Goal: Task Accomplishment & Management: Complete application form

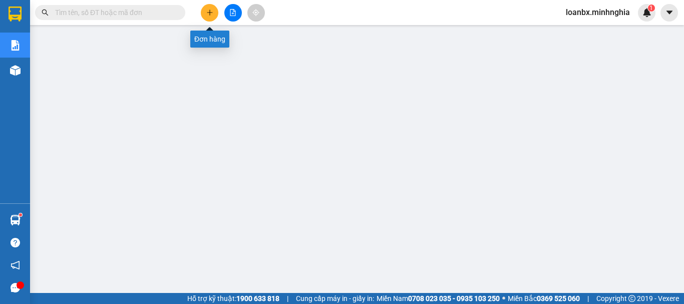
click at [208, 14] on icon "plus" at bounding box center [209, 12] width 7 height 7
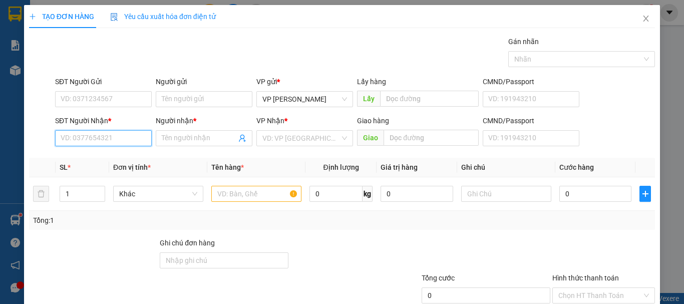
click at [63, 135] on input "SĐT Người Nhận *" at bounding box center [103, 138] width 97 height 16
type input "0849082482"
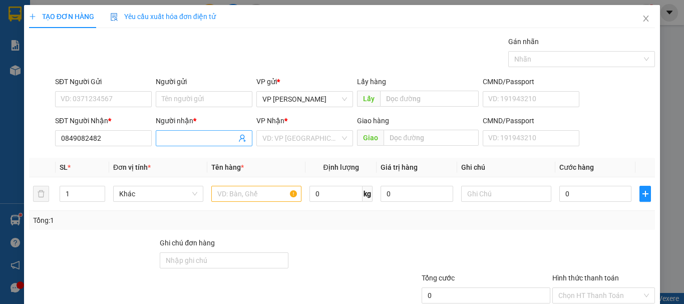
click at [169, 137] on input "Người nhận *" at bounding box center [199, 138] width 75 height 11
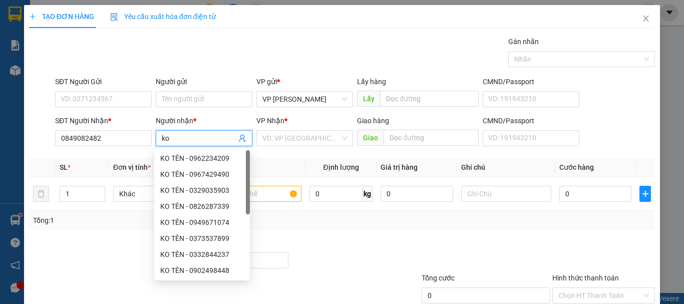
click at [156, 137] on span "ko" at bounding box center [204, 138] width 97 height 16
type input "KO TÊN"
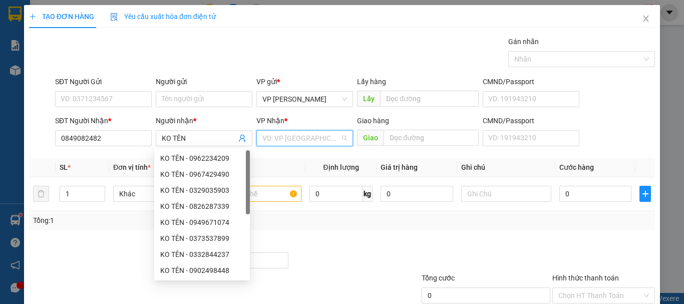
click at [302, 144] on input "search" at bounding box center [302, 138] width 78 height 15
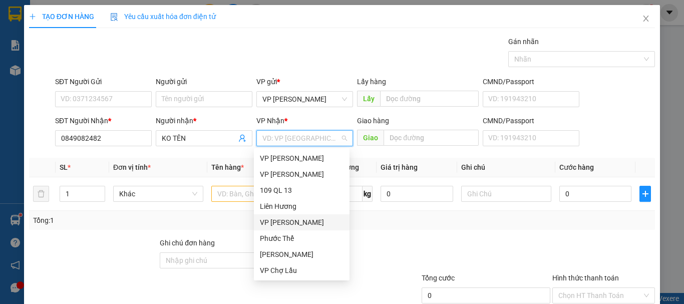
scroll to position [48, 0]
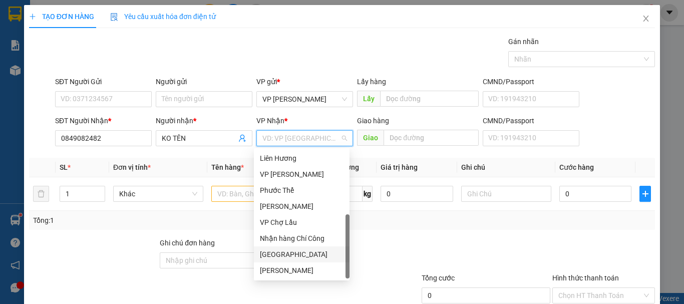
click at [281, 252] on div "[GEOGRAPHIC_DATA]" at bounding box center [302, 254] width 84 height 11
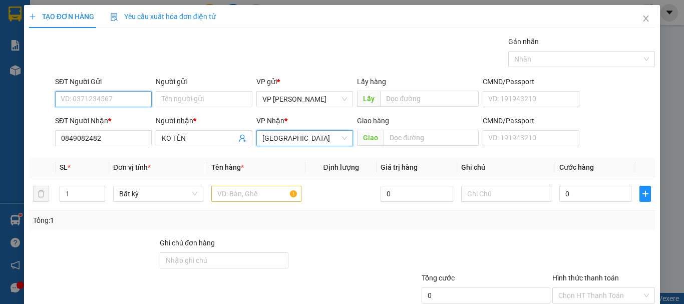
click at [74, 105] on input "SĐT Người Gửi" at bounding box center [103, 99] width 97 height 16
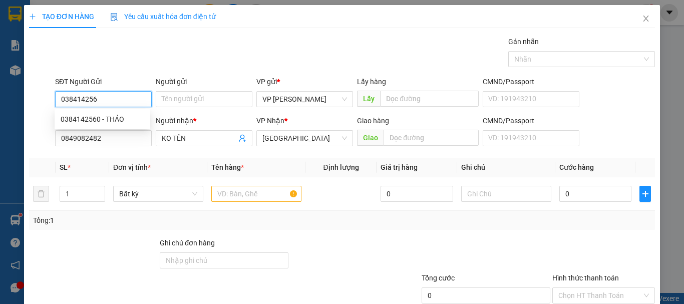
type input "0384142560"
drag, startPoint x: 119, startPoint y: 120, endPoint x: 129, endPoint y: 127, distance: 12.6
click at [122, 122] on div "0384142560 - THẢO" at bounding box center [103, 119] width 84 height 11
type input "THẢO"
type input "0384142560"
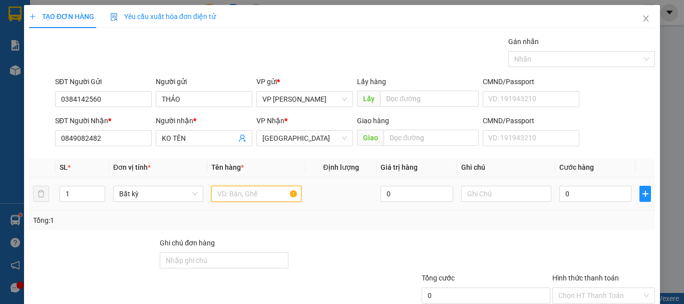
click at [224, 199] on input "text" at bounding box center [256, 194] width 90 height 16
type input "1"
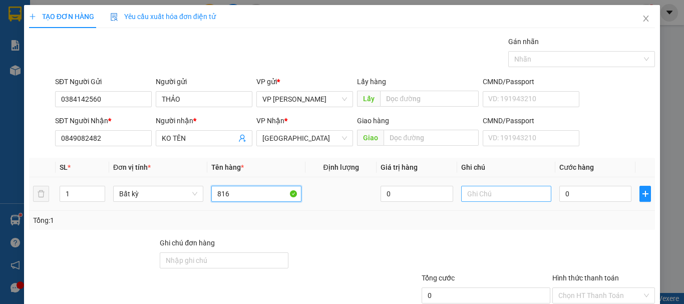
type input "816"
click at [467, 192] on input "text" at bounding box center [506, 194] width 90 height 16
drag, startPoint x: 468, startPoint y: 192, endPoint x: 491, endPoint y: 212, distance: 30.9
click at [491, 212] on div "Tổng: 1" at bounding box center [342, 220] width 626 height 19
click at [492, 201] on input "text" at bounding box center [506, 194] width 90 height 16
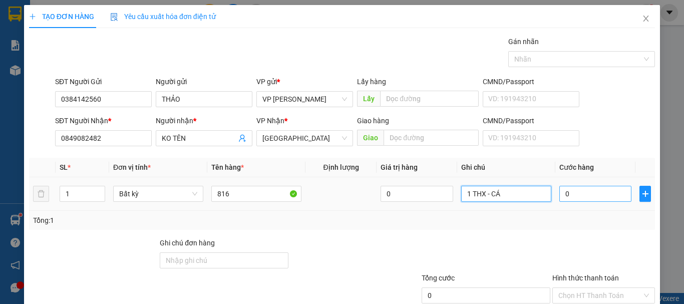
type input "1 THX - CÁ"
click at [575, 190] on input "0" at bounding box center [596, 194] width 72 height 16
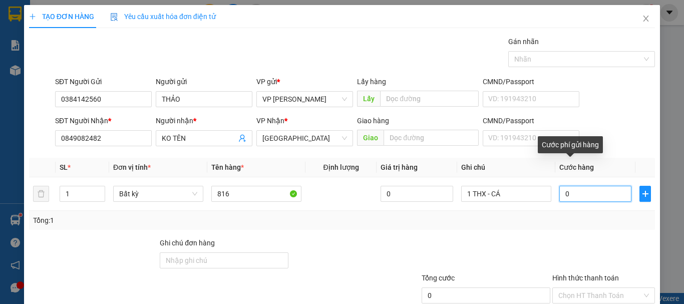
type input "7"
type input "70"
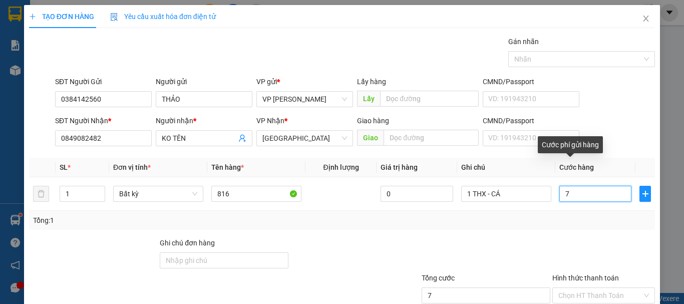
type input "70"
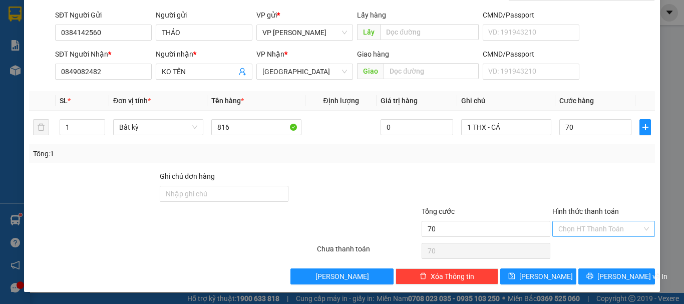
type input "70.000"
click at [609, 229] on input "Hình thức thanh toán" at bounding box center [601, 228] width 84 height 15
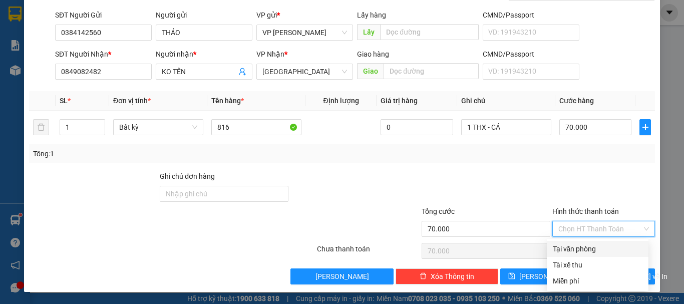
drag, startPoint x: 605, startPoint y: 245, endPoint x: 602, endPoint y: 253, distance: 8.9
click at [605, 248] on div "Tại văn phòng" at bounding box center [598, 249] width 90 height 11
type input "0"
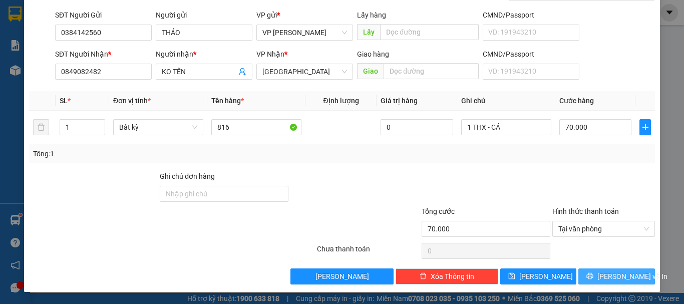
click at [593, 274] on icon "printer" at bounding box center [590, 276] width 7 height 7
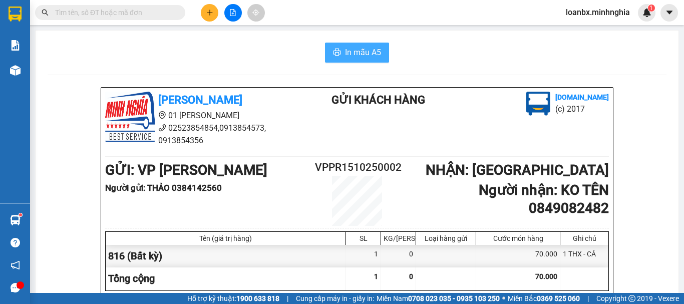
click at [361, 60] on button "In mẫu A5" at bounding box center [357, 53] width 64 height 20
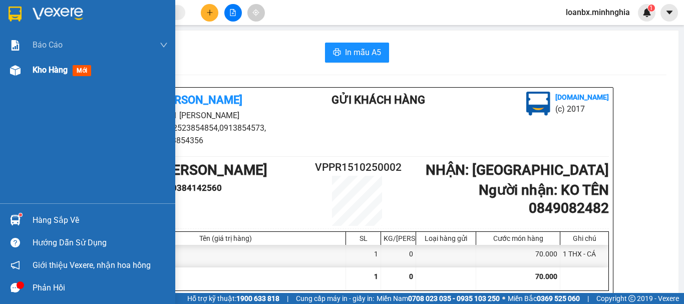
click at [0, 66] on div "Kho hàng mới" at bounding box center [87, 70] width 175 height 25
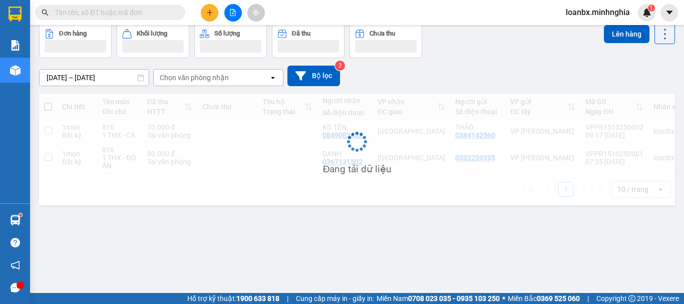
scroll to position [46, 0]
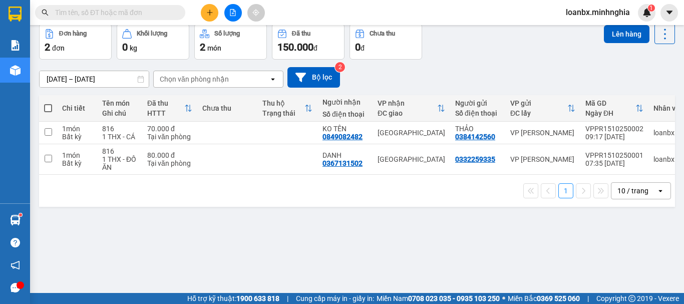
drag, startPoint x: 300, startPoint y: 126, endPoint x: 300, endPoint y: 133, distance: 7.0
click at [300, 127] on td at bounding box center [288, 133] width 60 height 23
checkbox input "true"
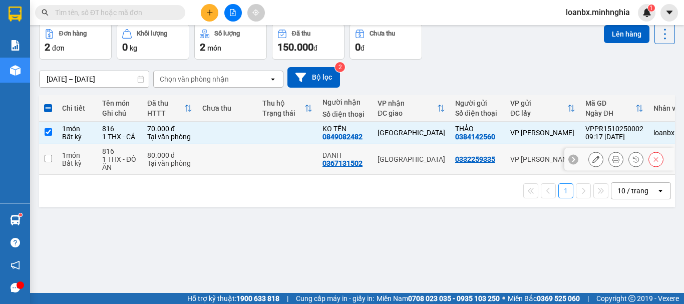
click at [281, 156] on td at bounding box center [288, 159] width 60 height 31
checkbox input "true"
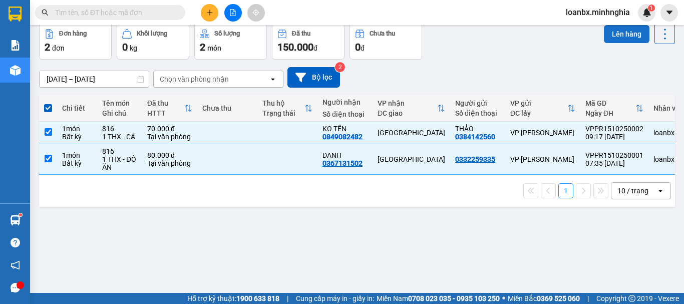
scroll to position [0, 0]
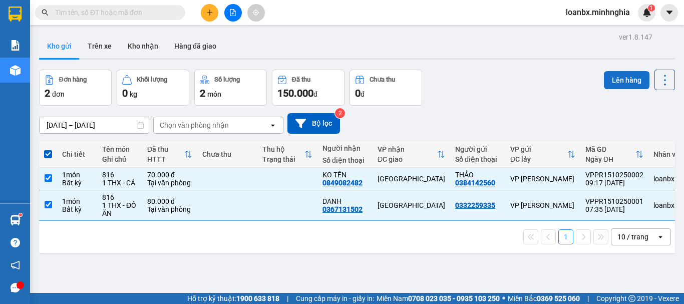
click at [623, 79] on button "Lên hàng" at bounding box center [627, 80] width 46 height 18
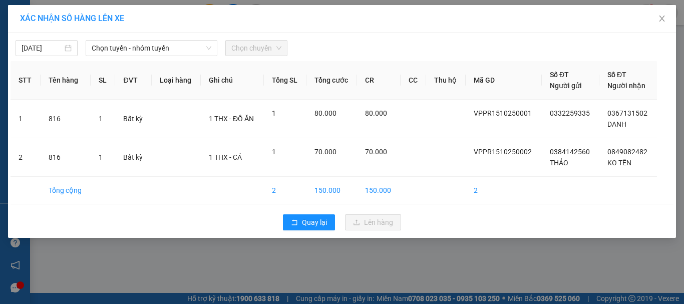
click at [186, 56] on div "Chọn tuyến - nhóm tuyến" at bounding box center [152, 48] width 132 height 16
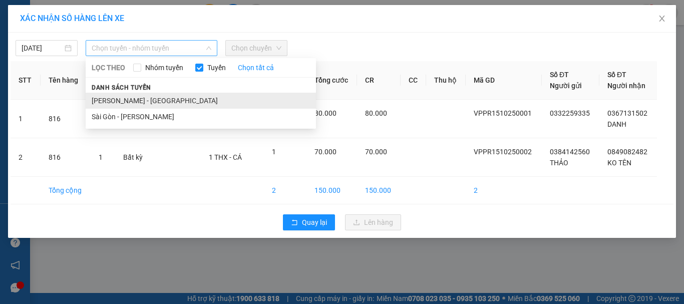
click at [145, 99] on li "[PERSON_NAME] - [GEOGRAPHIC_DATA]" at bounding box center [201, 101] width 230 height 16
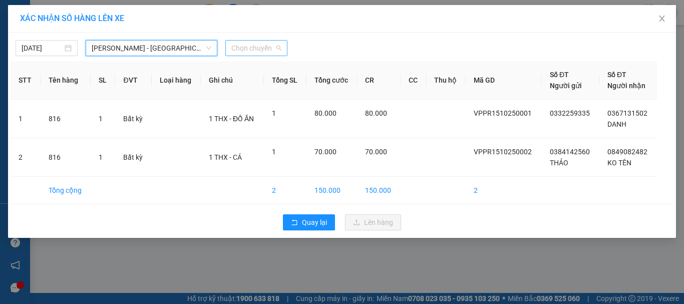
drag, startPoint x: 265, startPoint y: 46, endPoint x: 255, endPoint y: 84, distance: 39.9
click at [265, 47] on span "Chọn chuyến" at bounding box center [257, 48] width 50 height 15
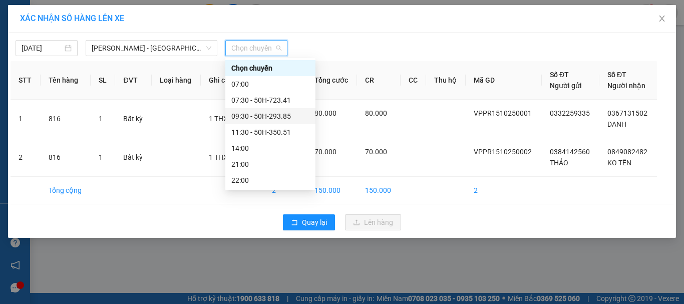
click at [249, 120] on div "09:30 - 50H-293.85" at bounding box center [271, 116] width 78 height 11
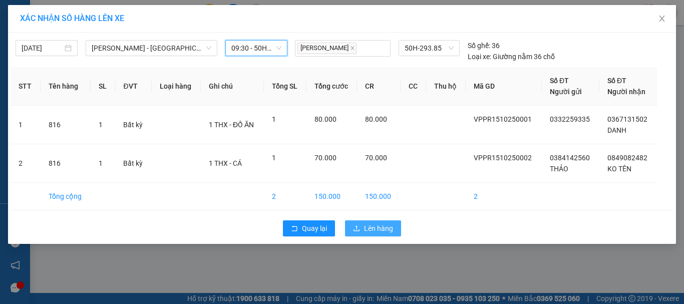
click at [373, 230] on span "Lên hàng" at bounding box center [378, 228] width 29 height 11
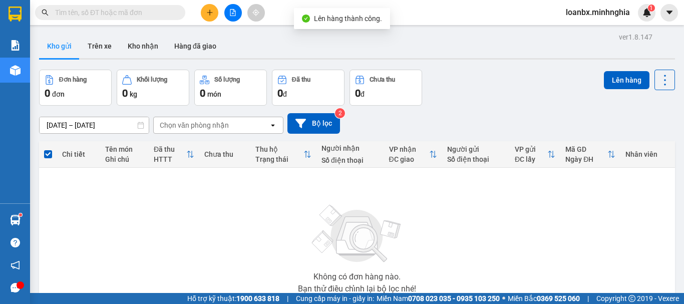
click at [243, 13] on div at bounding box center [232, 13] width 75 height 18
click at [241, 16] on button at bounding box center [233, 13] width 18 height 18
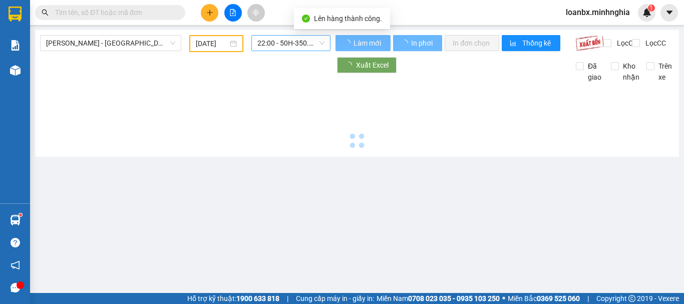
type input "[DATE]"
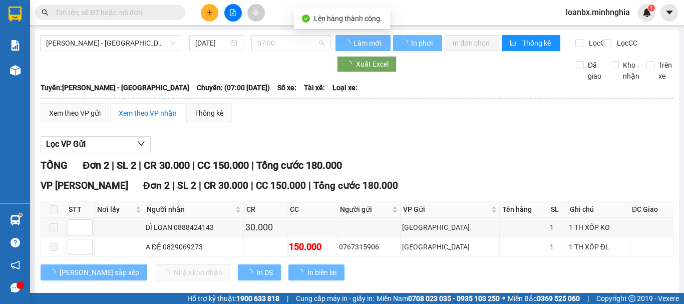
drag, startPoint x: 285, startPoint y: 47, endPoint x: 286, endPoint y: 60, distance: 13.1
click at [285, 48] on span "07:00" at bounding box center [291, 43] width 67 height 15
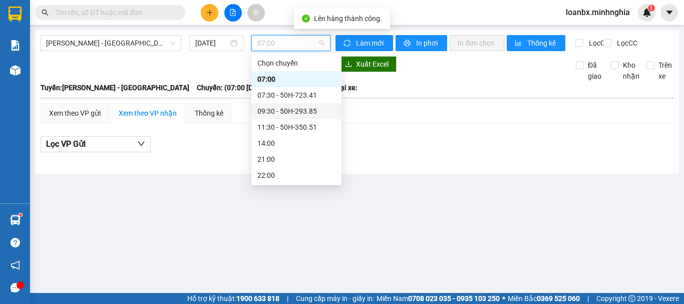
click at [277, 112] on div "09:30 - 50H-293.85" at bounding box center [297, 111] width 78 height 11
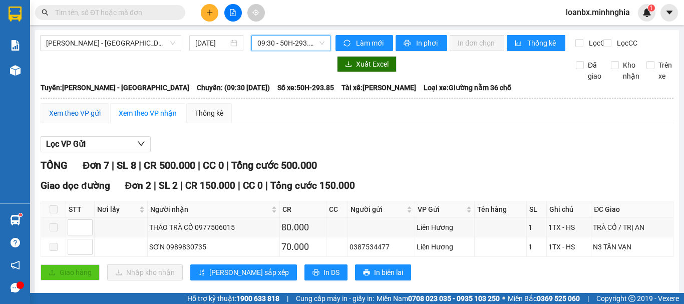
click at [80, 119] on div "Xem theo VP gửi" at bounding box center [75, 113] width 52 height 11
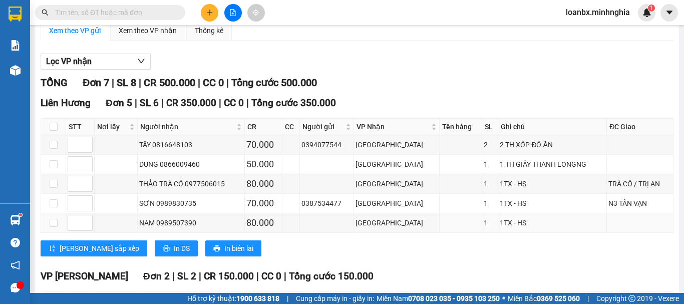
scroll to position [197, 0]
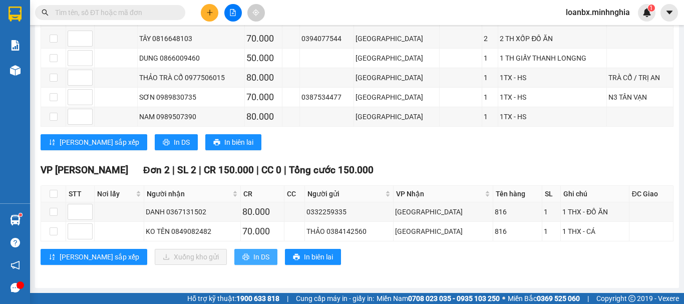
click at [254, 254] on span "In DS" at bounding box center [262, 257] width 16 height 11
click at [206, 14] on icon "plus" at bounding box center [209, 12] width 7 height 7
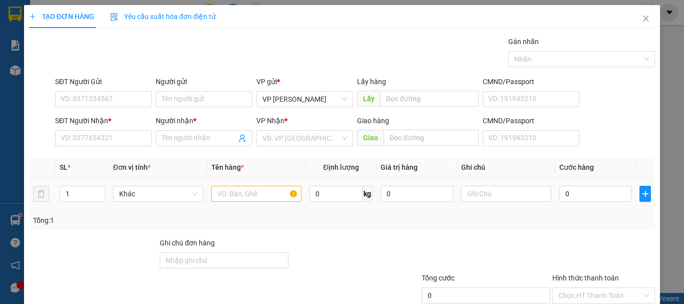
click at [229, 186] on div at bounding box center [256, 194] width 90 height 20
click at [225, 194] on input "text" at bounding box center [256, 194] width 90 height 16
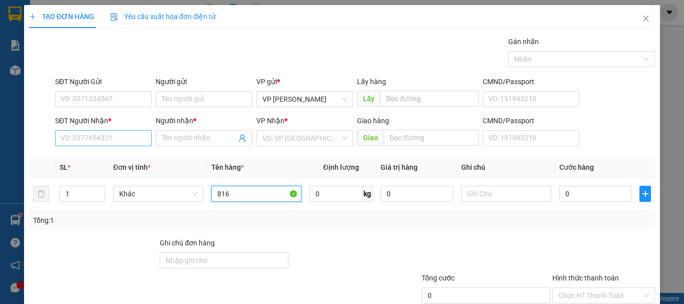
type input "816"
click at [85, 135] on input "SĐT Người Nhận *" at bounding box center [103, 138] width 97 height 16
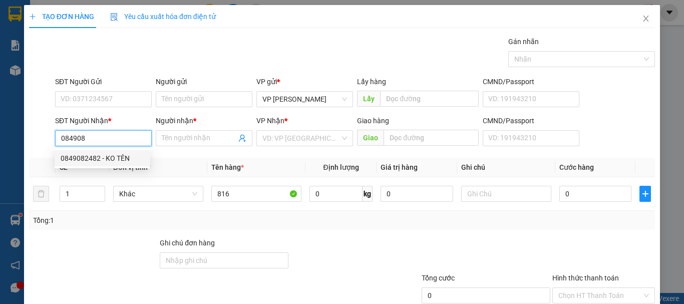
click at [107, 159] on div "0849082482 - KO TÊN" at bounding box center [103, 158] width 84 height 11
type input "0849082482"
type input "KO TÊN"
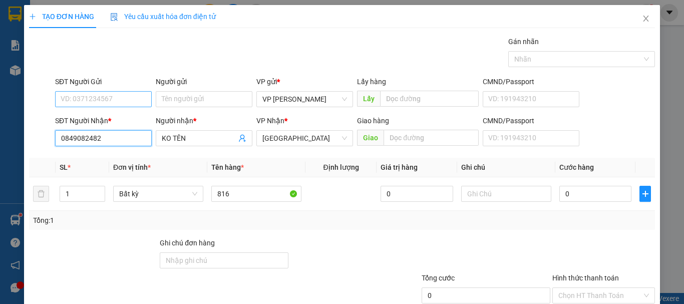
type input "0849082482"
click at [111, 97] on input "SĐT Người Gửi" at bounding box center [103, 99] width 97 height 16
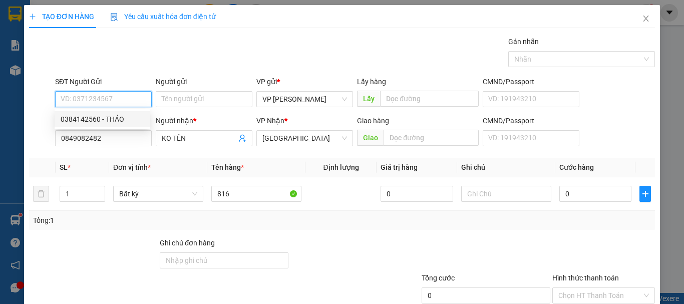
click at [110, 116] on div "0384142560 - THẢO" at bounding box center [103, 119] width 84 height 11
type input "0384142560"
type input "THẢO"
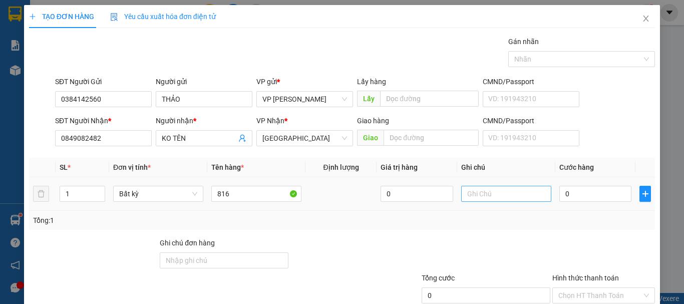
drag, startPoint x: 454, startPoint y: 197, endPoint x: 466, endPoint y: 195, distance: 12.1
click at [457, 197] on td at bounding box center [506, 194] width 98 height 34
click at [476, 193] on input "text" at bounding box center [506, 194] width 90 height 16
click at [469, 195] on input "text" at bounding box center [506, 194] width 90 height 16
type input "1 THX - CÁ"
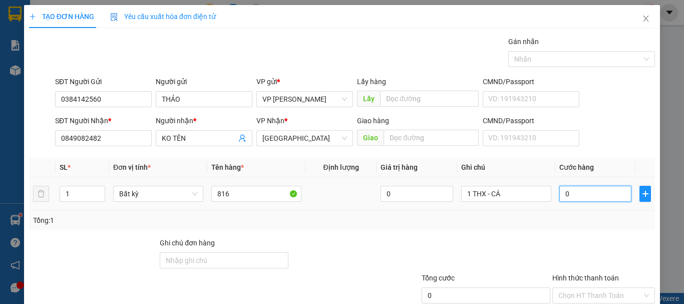
click at [607, 194] on input "0" at bounding box center [596, 194] width 72 height 16
type input "6"
type input "60"
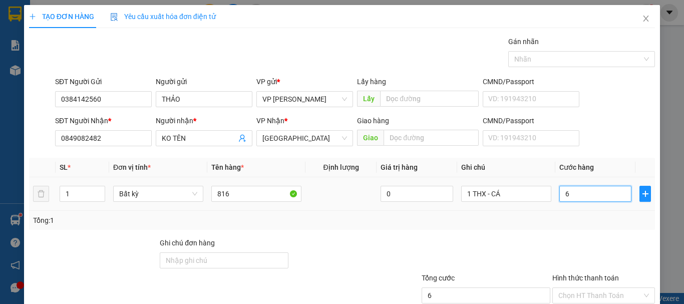
type input "60"
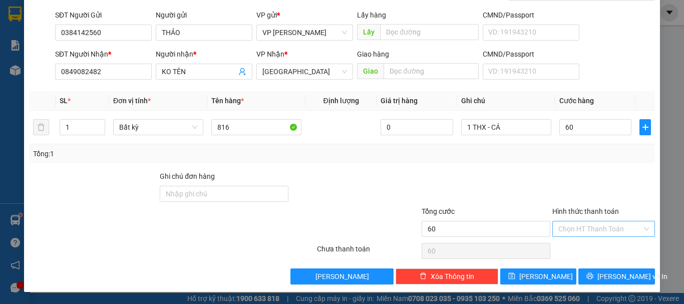
type input "60.000"
drag, startPoint x: 592, startPoint y: 231, endPoint x: 587, endPoint y: 243, distance: 13.2
click at [592, 233] on input "Hình thức thanh toán" at bounding box center [601, 228] width 84 height 15
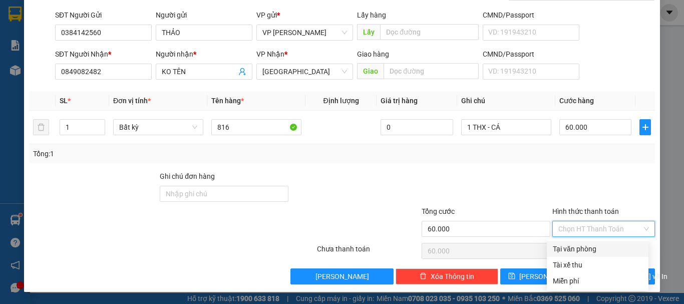
click at [587, 247] on div "Tại văn phòng" at bounding box center [598, 249] width 90 height 11
type input "0"
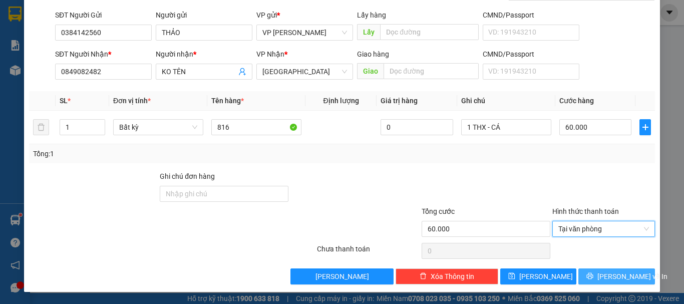
click at [595, 269] on button "[PERSON_NAME] và In" at bounding box center [617, 277] width 77 height 16
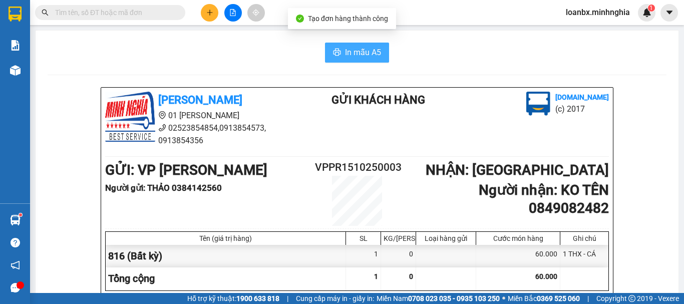
click at [356, 56] on span "In mẫu A5" at bounding box center [363, 52] width 36 height 13
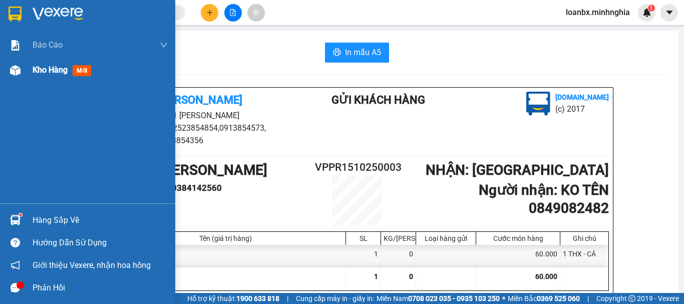
click at [17, 70] on img at bounding box center [15, 70] width 11 height 11
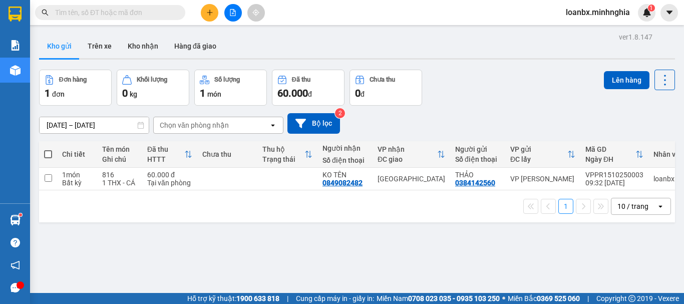
click at [241, 119] on div "Chọn văn phòng nhận" at bounding box center [211, 125] width 115 height 16
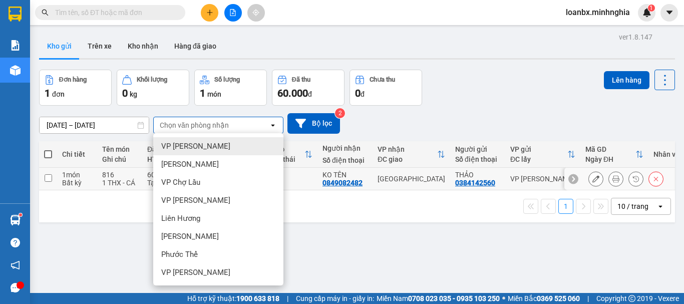
click at [357, 175] on div "KO TÊN" at bounding box center [345, 175] width 45 height 8
checkbox input "true"
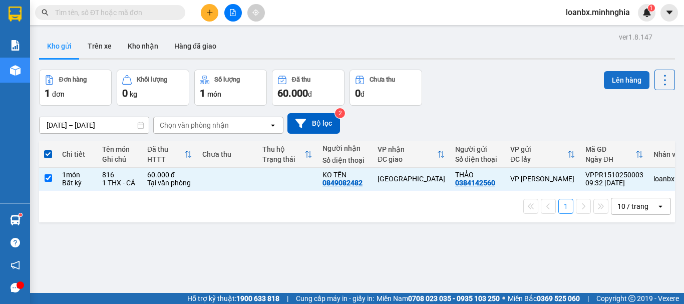
click at [637, 77] on button "Lên hàng" at bounding box center [627, 80] width 46 height 18
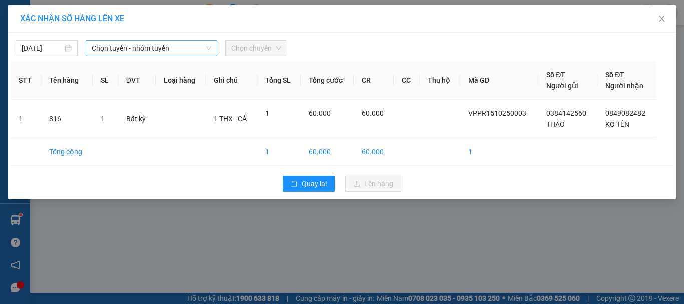
click at [180, 55] on span "Chọn tuyến - nhóm tuyến" at bounding box center [152, 48] width 120 height 15
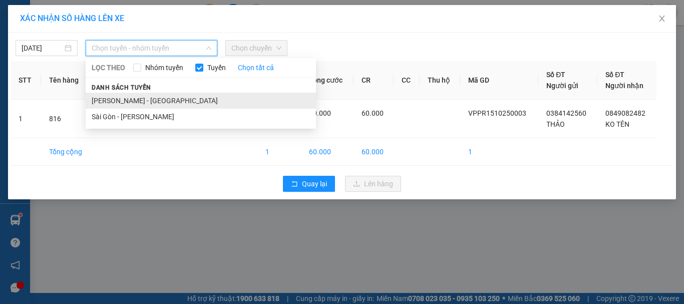
drag, startPoint x: 145, startPoint y: 98, endPoint x: 182, endPoint y: 77, distance: 43.1
click at [145, 99] on li "[PERSON_NAME] - [GEOGRAPHIC_DATA]" at bounding box center [201, 101] width 230 height 16
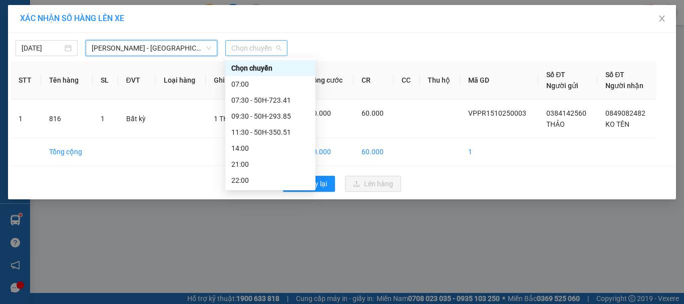
drag, startPoint x: 279, startPoint y: 43, endPoint x: 279, endPoint y: 52, distance: 8.5
click at [279, 43] on span "Chọn chuyến" at bounding box center [257, 48] width 50 height 15
click at [256, 116] on div "09:30 - 50H-293.85" at bounding box center [271, 116] width 78 height 11
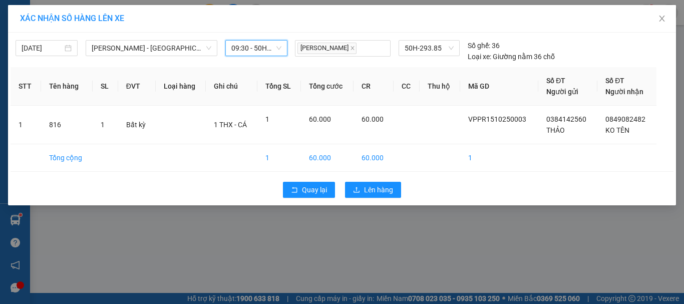
click at [388, 198] on div "Quay lại Lên hàng" at bounding box center [342, 190] width 663 height 26
click at [389, 185] on span "Lên hàng" at bounding box center [378, 189] width 29 height 11
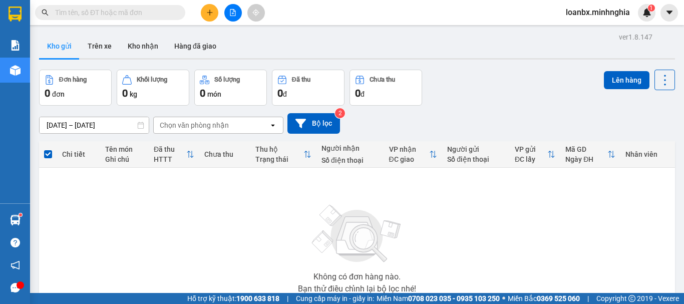
click at [86, 13] on input "text" at bounding box center [114, 12] width 118 height 11
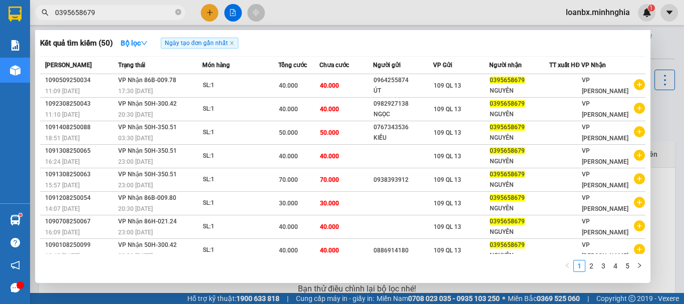
type input "0395658679"
click at [202, 8] on div at bounding box center [342, 152] width 684 height 304
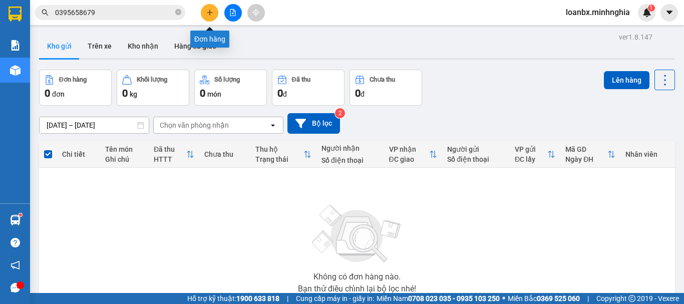
click at [205, 14] on button at bounding box center [210, 13] width 18 height 18
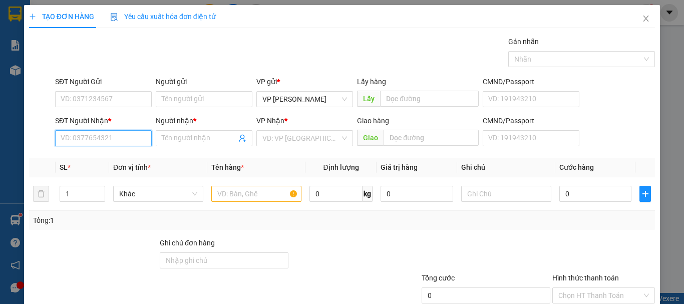
click at [102, 140] on input "SĐT Người Nhận *" at bounding box center [103, 138] width 97 height 16
drag, startPoint x: 109, startPoint y: 158, endPoint x: 133, endPoint y: 165, distance: 25.1
click at [109, 159] on div "0902765879 - PHƯƠNG" at bounding box center [103, 158] width 84 height 11
type input "0902765879"
type input "PHƯƠNG"
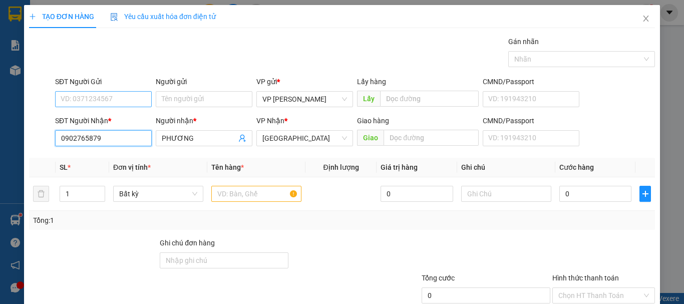
type input "0902765879"
click at [110, 104] on input "SĐT Người Gửi" at bounding box center [103, 99] width 97 height 16
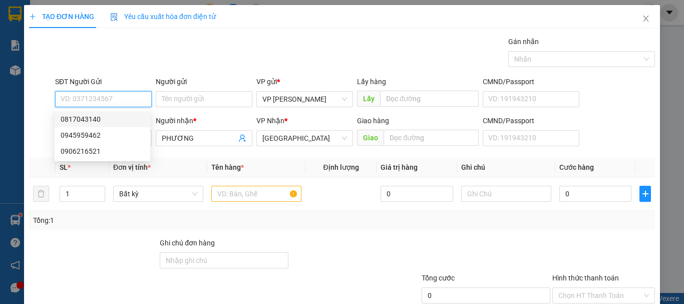
click at [100, 114] on div "0817043140" at bounding box center [103, 119] width 84 height 11
type input "0817043140"
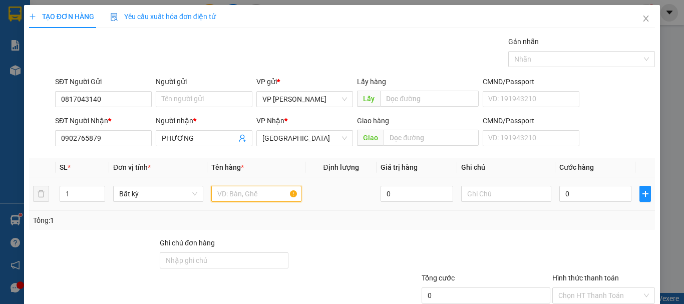
click at [270, 194] on input "text" at bounding box center [256, 194] width 90 height 16
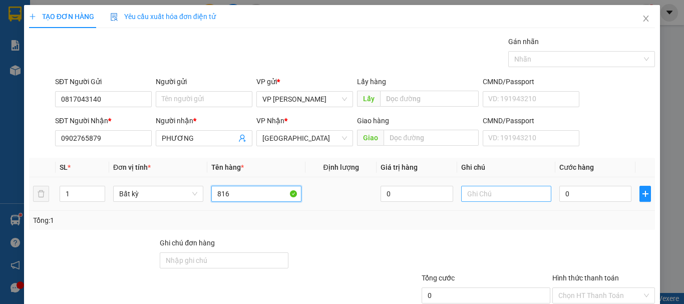
type input "816"
click at [483, 187] on input "text" at bounding box center [506, 194] width 90 height 16
drag, startPoint x: 483, startPoint y: 187, endPoint x: 471, endPoint y: 217, distance: 32.2
click at [471, 218] on div "Tổng: 1" at bounding box center [342, 220] width 618 height 11
click at [490, 191] on input "text" at bounding box center [506, 194] width 90 height 16
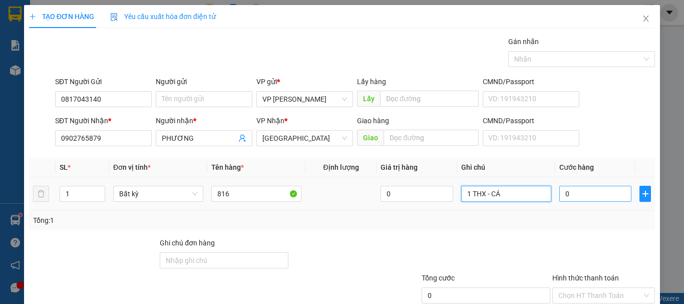
type input "1 THX - CÁ"
click at [587, 196] on input "0" at bounding box center [596, 194] width 72 height 16
type input "3"
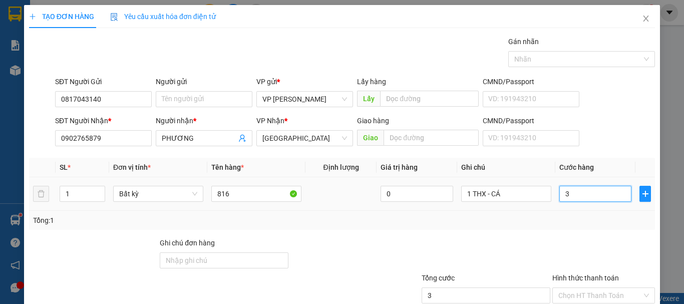
type input "30"
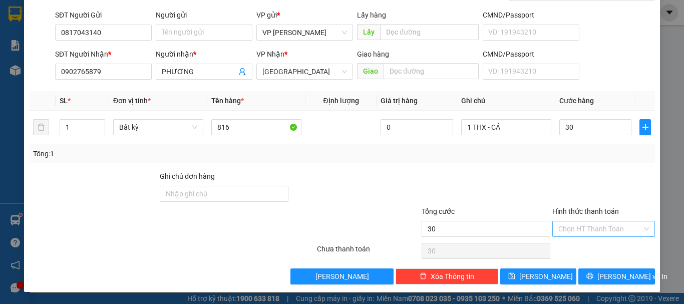
type input "30.000"
click at [587, 229] on input "Hình thức thanh toán" at bounding box center [601, 228] width 84 height 15
drag, startPoint x: 587, startPoint y: 237, endPoint x: 587, endPoint y: 243, distance: 5.5
click at [587, 243] on div "Transit Pickup Surcharge Ids Transit Deliver Surcharge Ids Transit Deliver Surc…" at bounding box center [342, 126] width 626 height 315
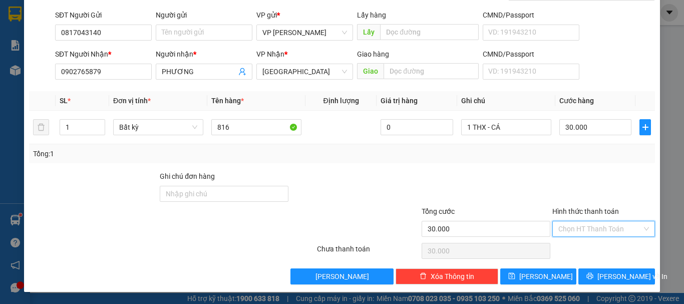
click at [598, 225] on input "Hình thức thanh toán" at bounding box center [601, 228] width 84 height 15
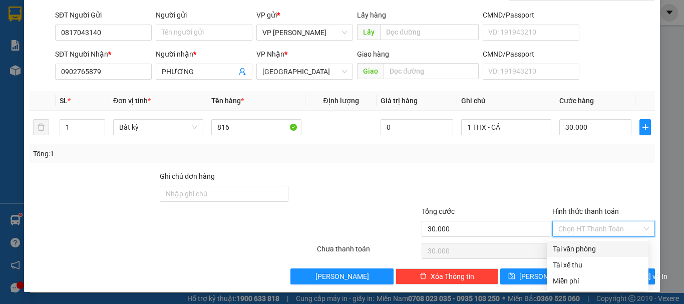
click at [593, 244] on div "Tại văn phòng" at bounding box center [598, 249] width 90 height 11
type input "0"
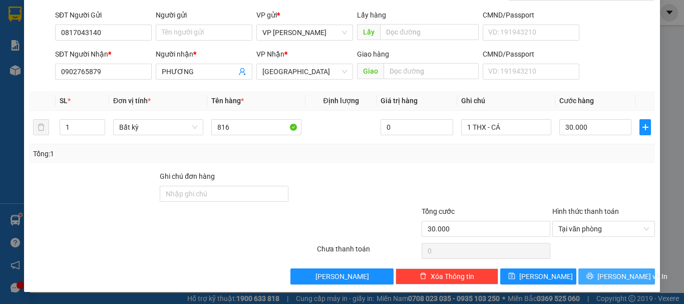
click at [593, 277] on icon "printer" at bounding box center [590, 276] width 7 height 7
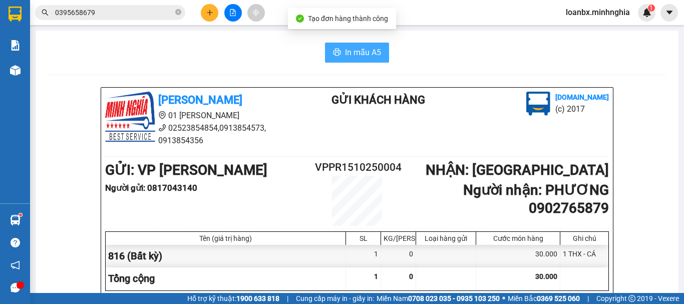
click at [376, 57] on span "In mẫu A5" at bounding box center [363, 52] width 36 height 13
